Goal: Transaction & Acquisition: Obtain resource

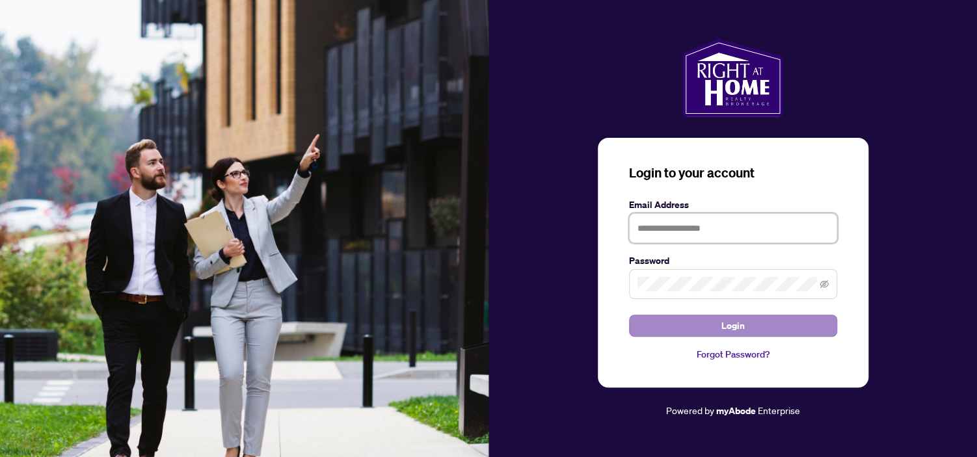
type input "**********"
click at [710, 325] on button "Login" at bounding box center [733, 326] width 208 height 22
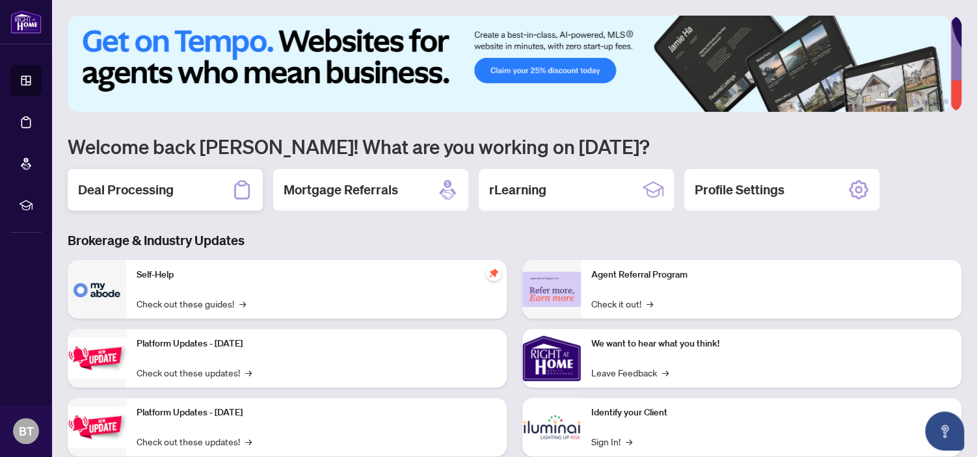
click at [168, 187] on h2 "Deal Processing" at bounding box center [126, 190] width 96 height 18
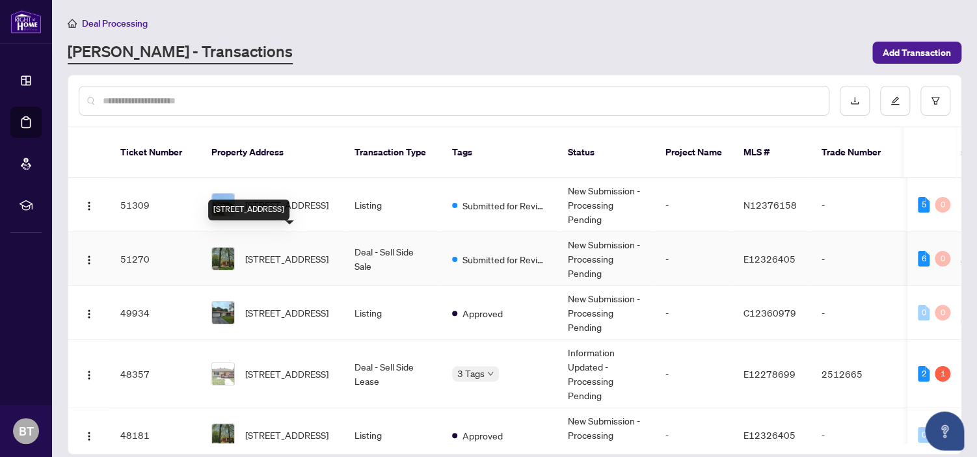
click at [297, 252] on span "[STREET_ADDRESS]" at bounding box center [286, 259] width 83 height 14
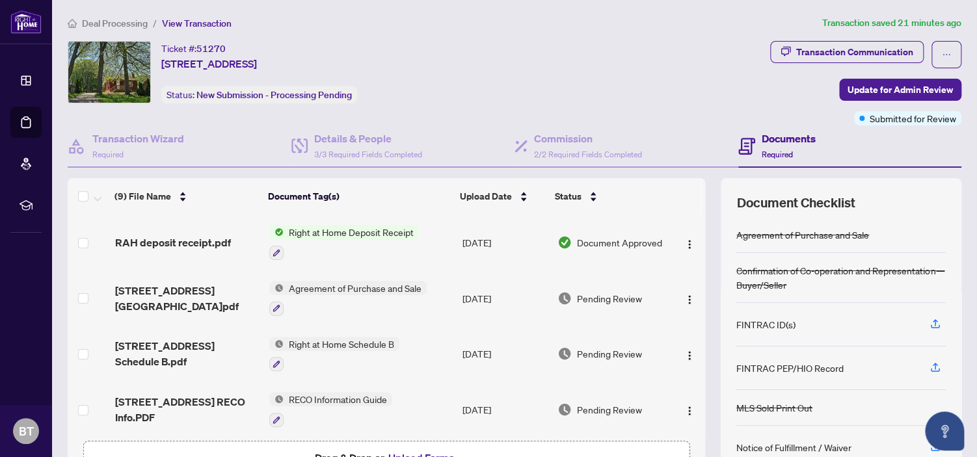
click at [319, 233] on span "Right at Home Deposit Receipt" at bounding box center [351, 232] width 135 height 14
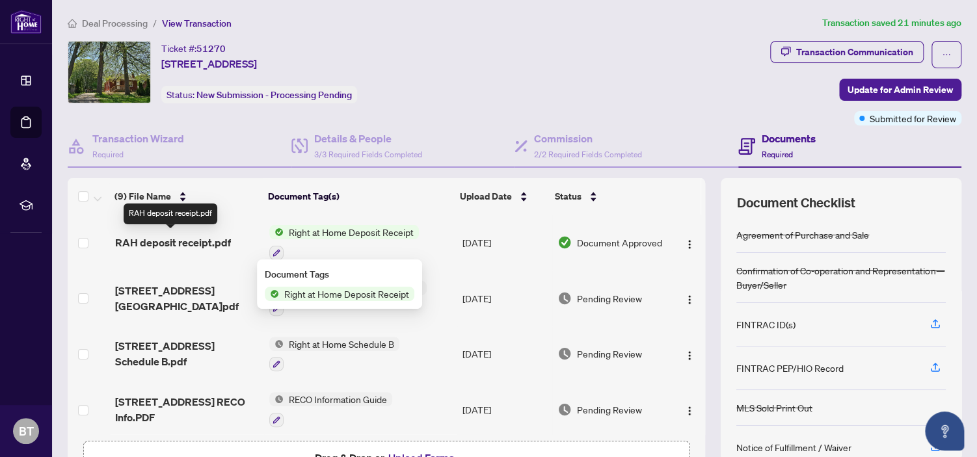
click at [224, 240] on span "RAH deposit receipt.pdf" at bounding box center [173, 243] width 116 height 16
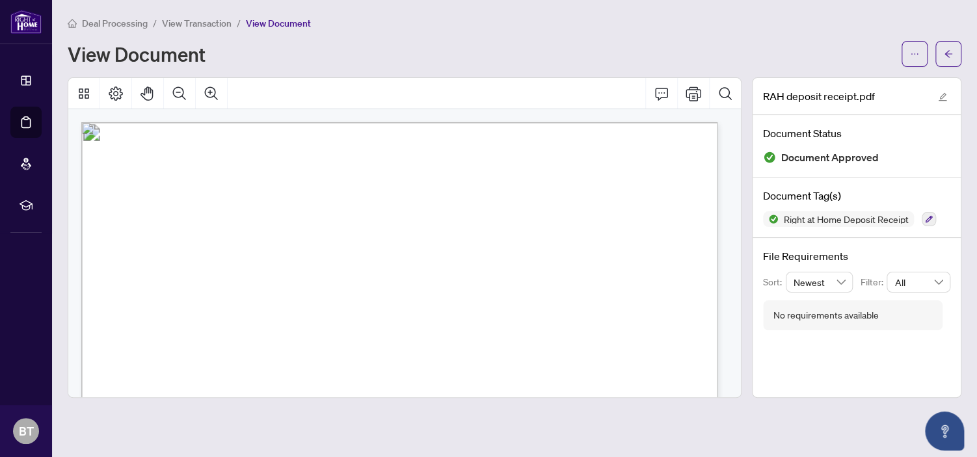
click at [218, 183] on span "Toronto ON M3C-1W3" at bounding box center [166, 188] width 104 height 10
drag, startPoint x: 287, startPoint y: 183, endPoint x: 591, endPoint y: 153, distance: 305.2
click at [216, 154] on span "Right at Home Realty" at bounding box center [164, 161] width 101 height 15
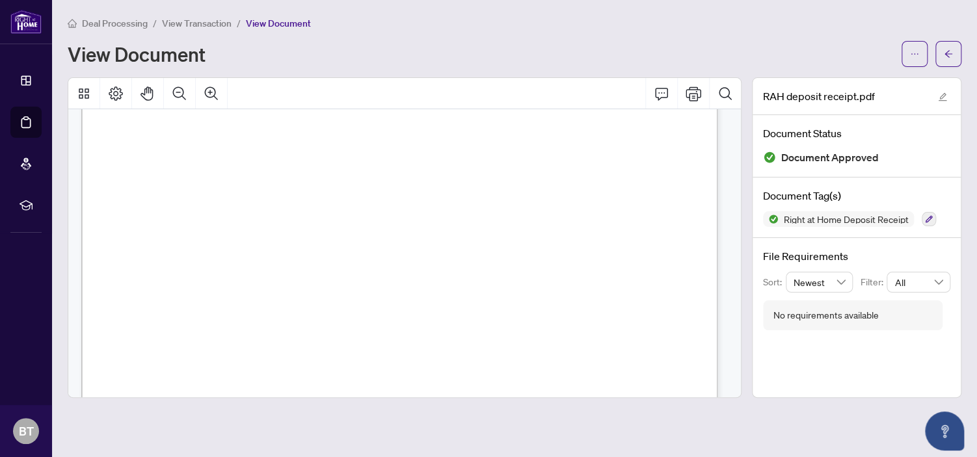
scroll to position [572, 0]
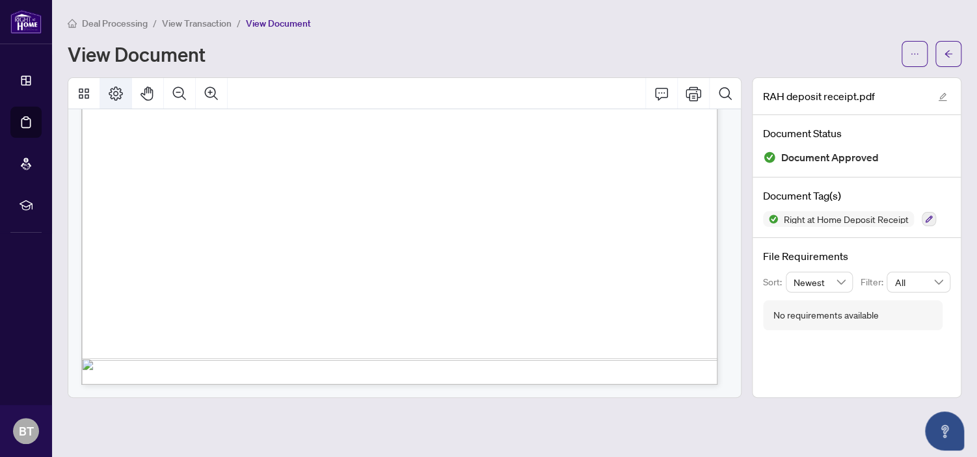
click at [117, 93] on icon "Page Layout" at bounding box center [116, 94] width 16 height 16
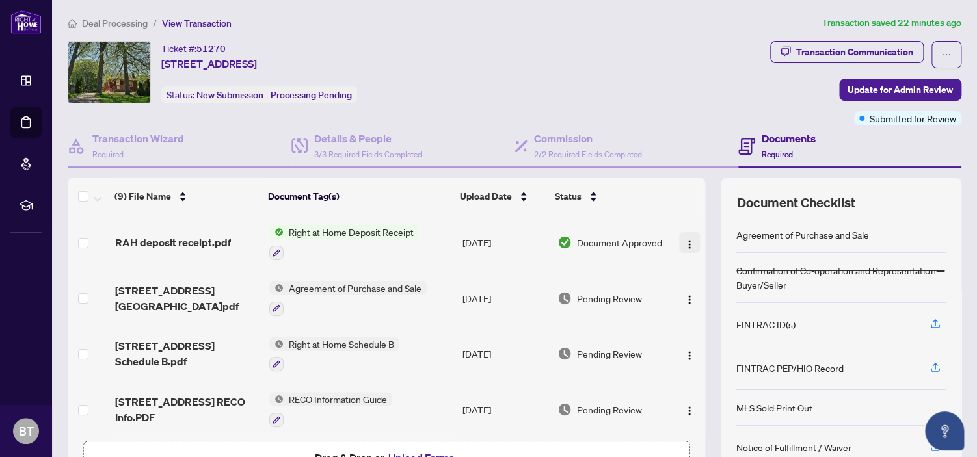
click at [684, 239] on img "button" at bounding box center [689, 244] width 10 height 10
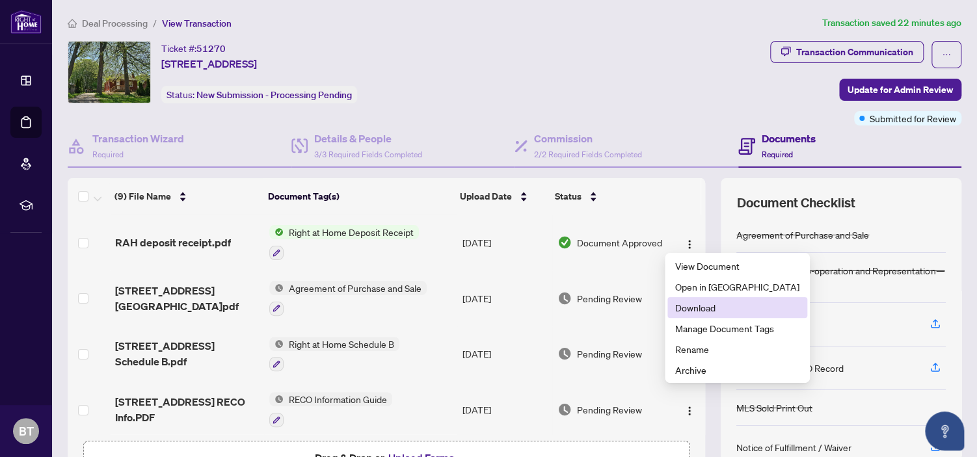
click at [708, 308] on span "Download" at bounding box center [737, 307] width 124 height 14
